Goal: Task Accomplishment & Management: Manage account settings

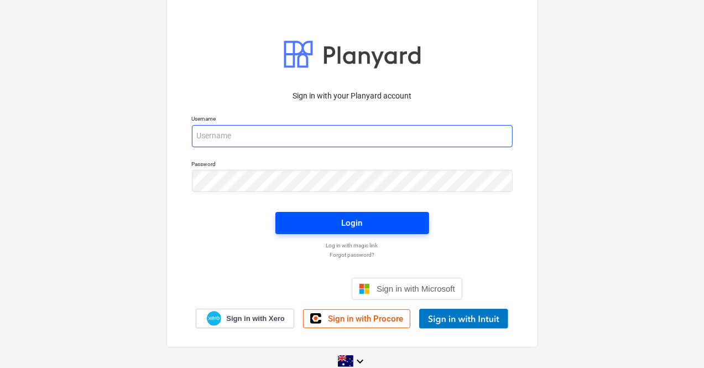
type input "[EMAIL_ADDRESS][DOMAIN_NAME]"
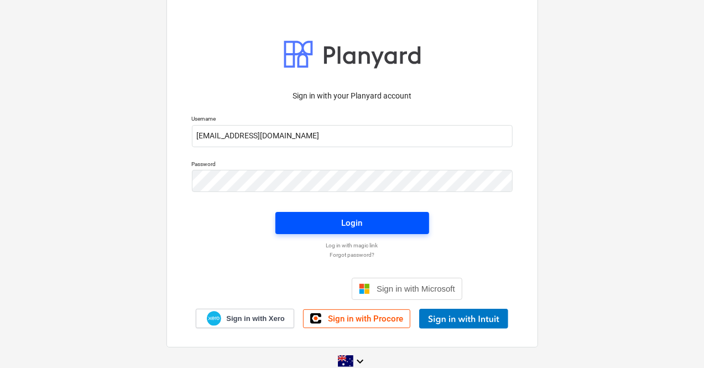
click at [343, 226] on div "Login" at bounding box center [352, 223] width 21 height 14
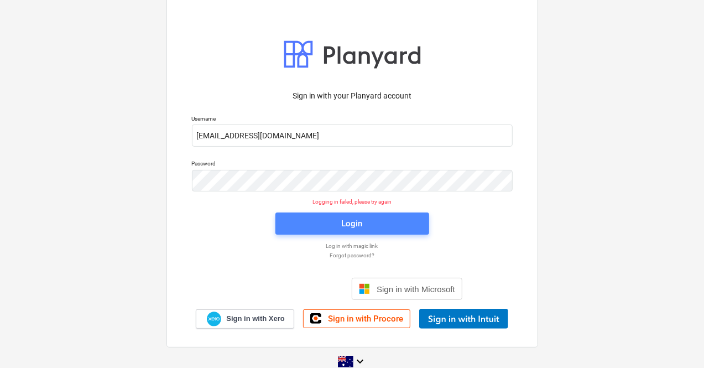
click at [326, 219] on span "Login" at bounding box center [352, 223] width 127 height 14
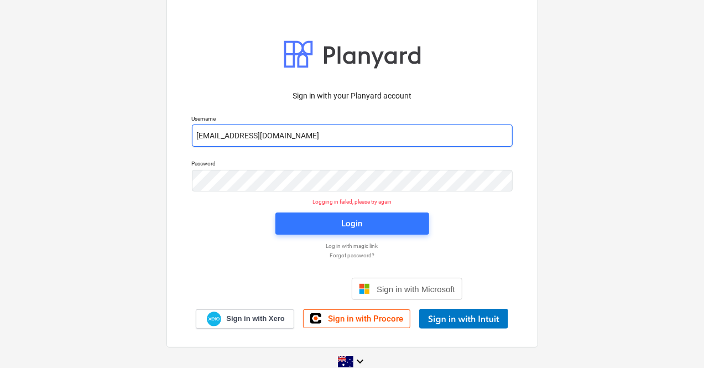
drag, startPoint x: 321, startPoint y: 139, endPoint x: 180, endPoint y: 102, distance: 145.7
click at [180, 102] on div "Sign in with your Planyard account Username [EMAIL_ADDRESS][DOMAIN_NAME] Passwo…" at bounding box center [351, 170] width 371 height 354
type input "[EMAIL_ADDRESS][DOMAIN_NAME]"
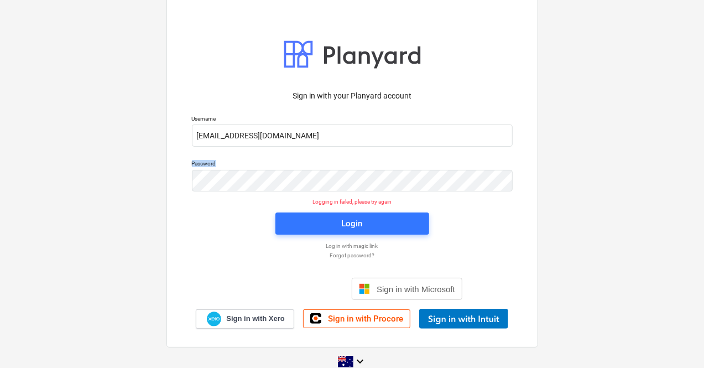
click at [235, 175] on div "Sign in with your Planyard account Username [EMAIL_ADDRESS][DOMAIN_NAME] Passwo…" at bounding box center [351, 170] width 371 height 354
click at [494, 206] on div "Sign in with your Planyard account Username [EMAIL_ADDRESS][DOMAIN_NAME] Passwo…" at bounding box center [352, 205] width 334 height 245
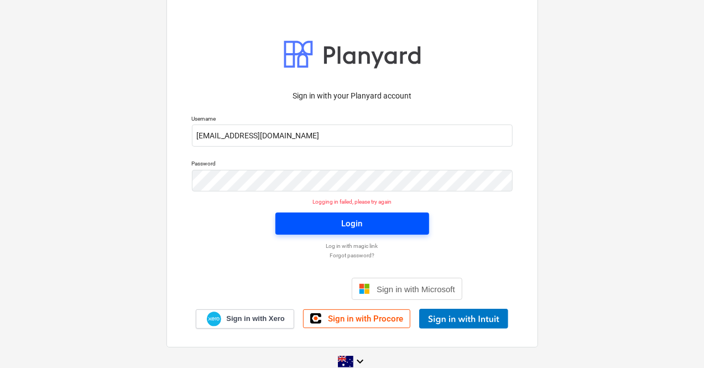
click at [363, 219] on span "Login" at bounding box center [352, 223] width 127 height 14
